Goal: Transaction & Acquisition: Obtain resource

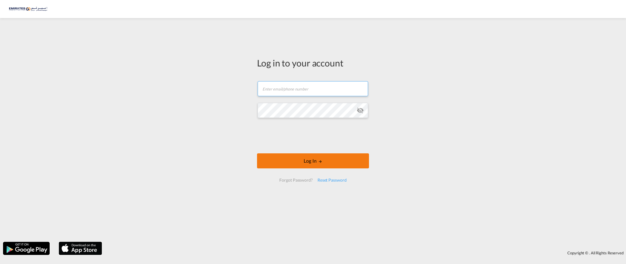
type input "[EMAIL_ADDRESS][DOMAIN_NAME]"
click at [293, 166] on button "Log In" at bounding box center [313, 161] width 112 height 15
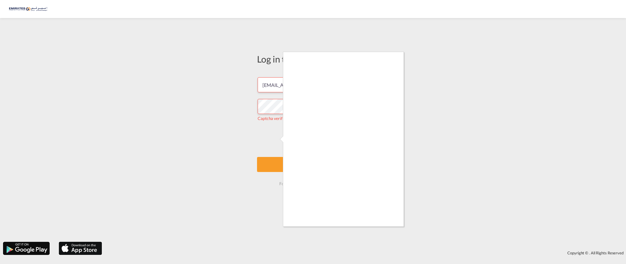
click at [227, 122] on div at bounding box center [313, 132] width 626 height 264
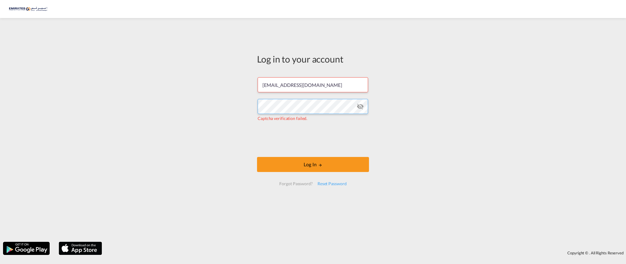
click at [209, 106] on div "Log in to your account [EMAIL_ADDRESS][DOMAIN_NAME] Captcha verification failed…" at bounding box center [313, 130] width 626 height 218
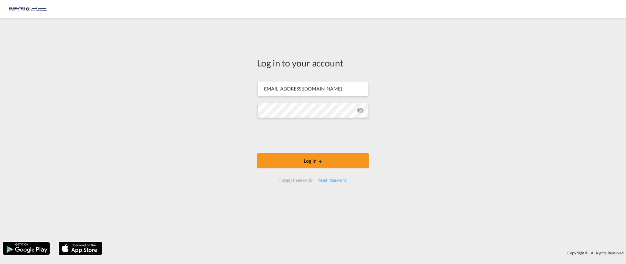
drag, startPoint x: 219, startPoint y: 142, endPoint x: 247, endPoint y: 140, distance: 28.4
click at [219, 142] on div "Log in to your account [EMAIL_ADDRESS][DOMAIN_NAME] Log In Forgot Password? Res…" at bounding box center [313, 130] width 626 height 218
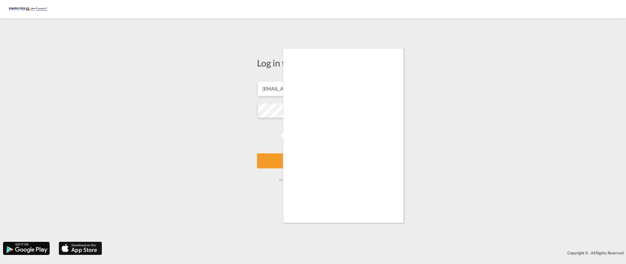
click at [282, 161] on div at bounding box center [313, 132] width 626 height 264
click at [275, 136] on div at bounding box center [313, 132] width 626 height 264
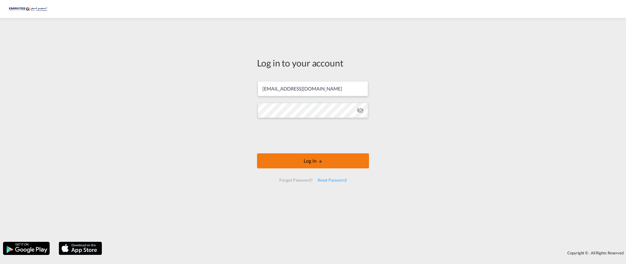
click at [296, 161] on button "Log In" at bounding box center [313, 161] width 112 height 15
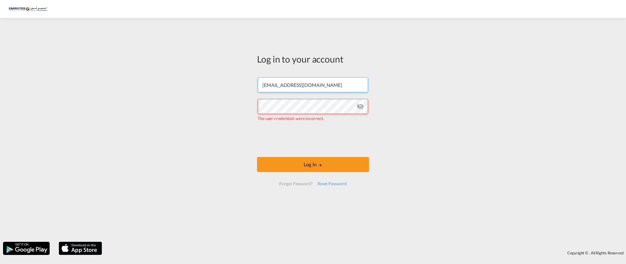
click at [333, 86] on input "[EMAIL_ADDRESS][DOMAIN_NAME]" at bounding box center [313, 84] width 111 height 15
click at [251, 135] on div "Log in to your account [EMAIL_ADDRESS][DOMAIN_NAME] The user credentials were i…" at bounding box center [313, 130] width 626 height 218
click at [161, 98] on div "Log in to your account [EMAIL_ADDRESS][DOMAIN_NAME] The user credentials were i…" at bounding box center [313, 130] width 626 height 218
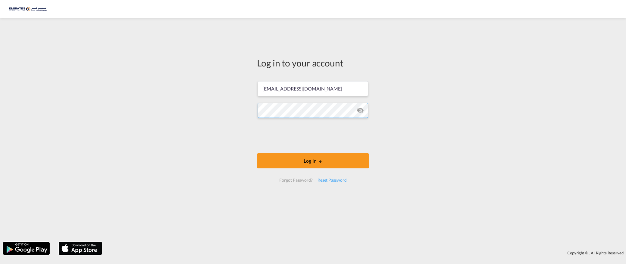
click at [257, 154] on button "Log In" at bounding box center [313, 161] width 112 height 15
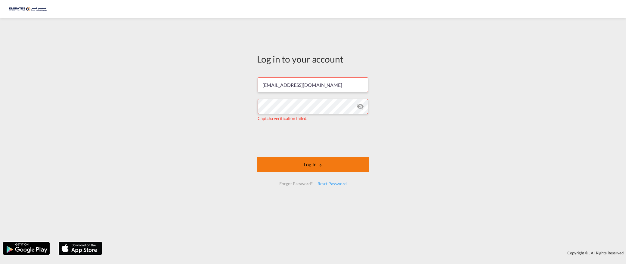
drag, startPoint x: 181, startPoint y: 146, endPoint x: 273, endPoint y: 166, distance: 94.3
click at [188, 144] on div "Log in to your account [EMAIL_ADDRESS][DOMAIN_NAME] Captcha verification failed…" at bounding box center [313, 130] width 626 height 218
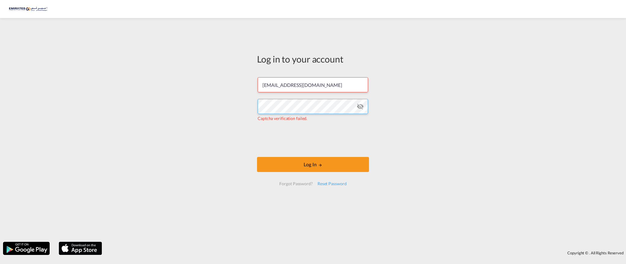
click at [194, 98] on div "Log in to your account [EMAIL_ADDRESS][DOMAIN_NAME] Captcha verification failed…" at bounding box center [313, 130] width 626 height 218
drag, startPoint x: 419, startPoint y: 94, endPoint x: 408, endPoint y: 95, distance: 10.8
click at [419, 94] on div "Log in to your account [EMAIL_ADDRESS][DOMAIN_NAME] Captcha verification failed…" at bounding box center [313, 130] width 626 height 218
click at [246, 103] on div "Log in to your account [EMAIL_ADDRESS][DOMAIN_NAME] Captcha verification failed…" at bounding box center [313, 130] width 626 height 218
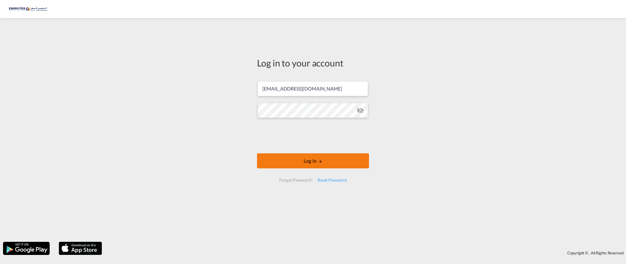
click at [274, 164] on button "Log In" at bounding box center [313, 161] width 112 height 15
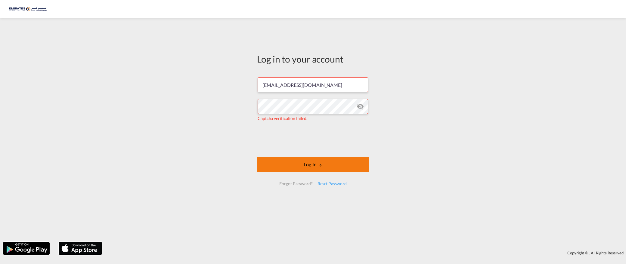
click at [297, 162] on button "Log In" at bounding box center [313, 164] width 112 height 15
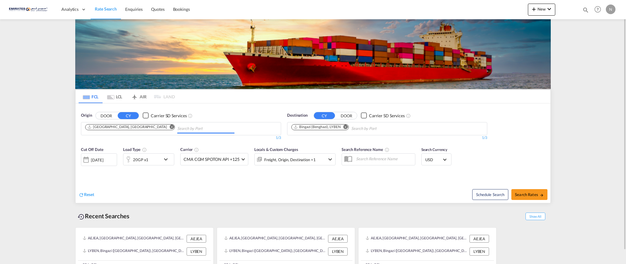
click at [177, 129] on input "Chips input." at bounding box center [205, 129] width 57 height 10
click at [345, 126] on md-icon "Remove" at bounding box center [346, 127] width 5 height 5
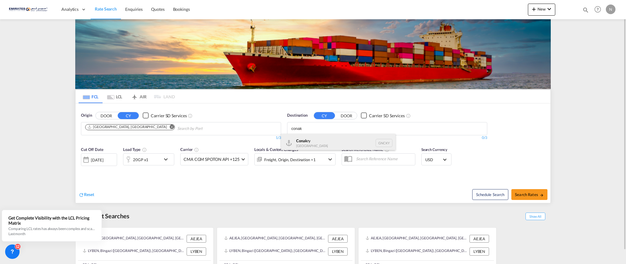
type input "conak"
click at [318, 142] on div "Conak ry Guinea GNCKY" at bounding box center [338, 143] width 114 height 18
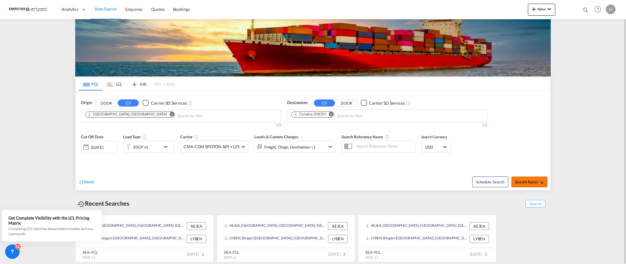
click at [528, 184] on button "Search Rates" at bounding box center [530, 182] width 36 height 11
type input "AEJEA to GNCKY / [DATE]"
